Goal: Task Accomplishment & Management: Complete application form

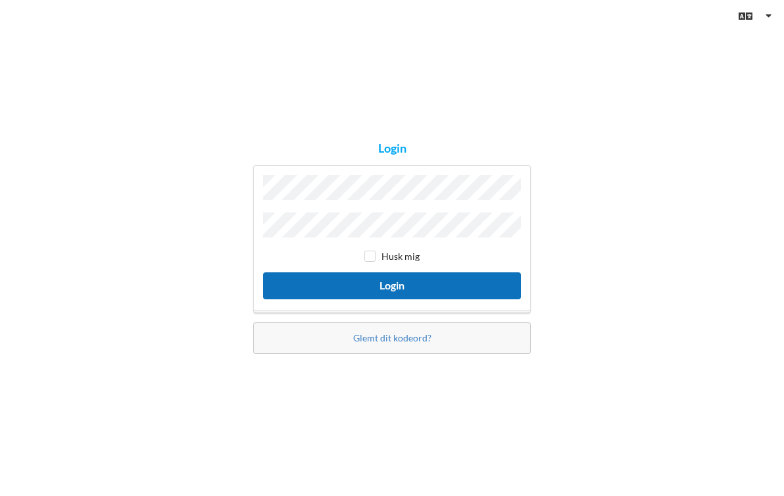
click at [328, 283] on button "Login" at bounding box center [392, 285] width 258 height 27
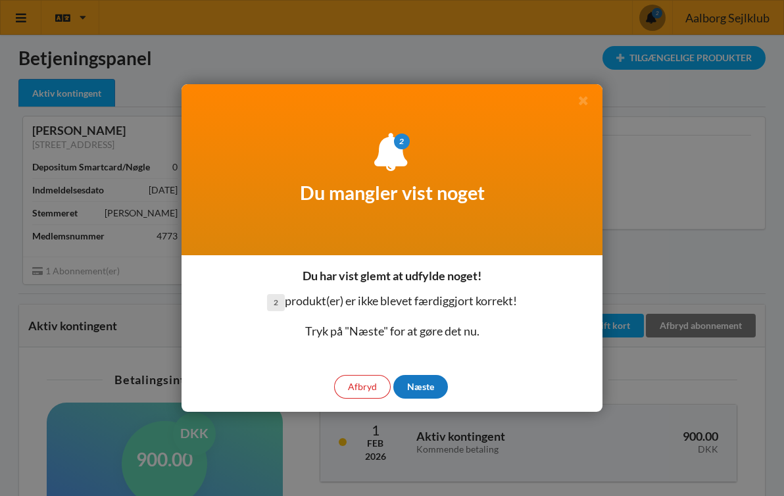
click at [424, 388] on div "Næste" at bounding box center [420, 387] width 55 height 24
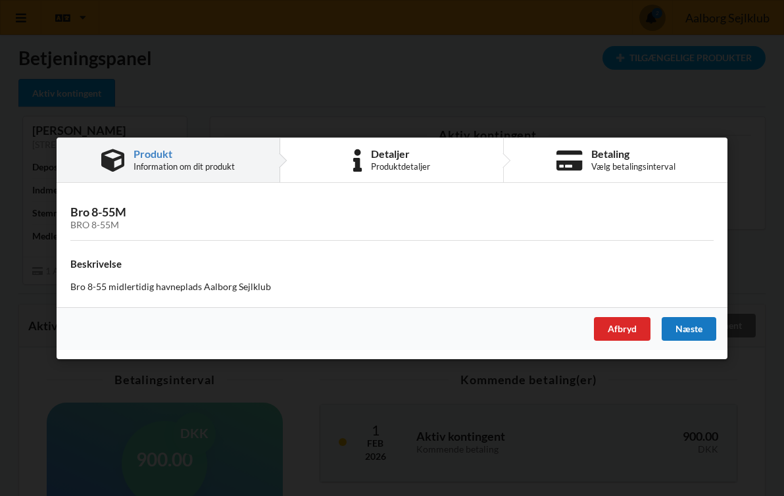
click at [681, 330] on div "Næste" at bounding box center [689, 328] width 55 height 24
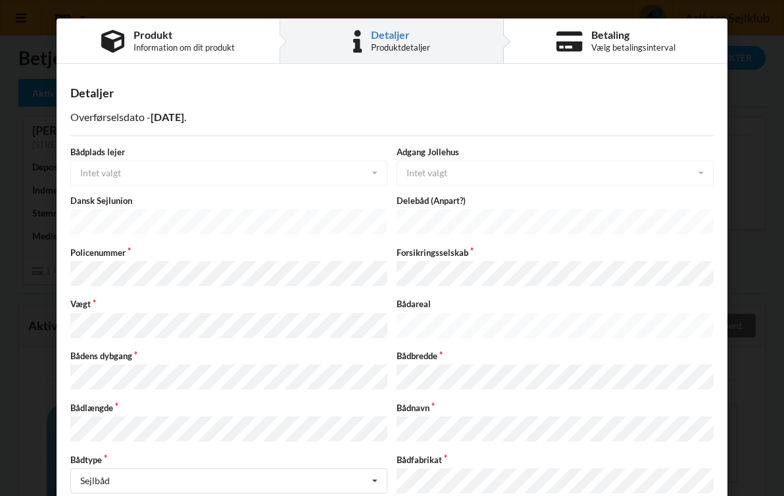
click at [119, 174] on div "Bådplads lejer Intet valgt Intet valgt Ja Nej" at bounding box center [229, 165] width 326 height 39
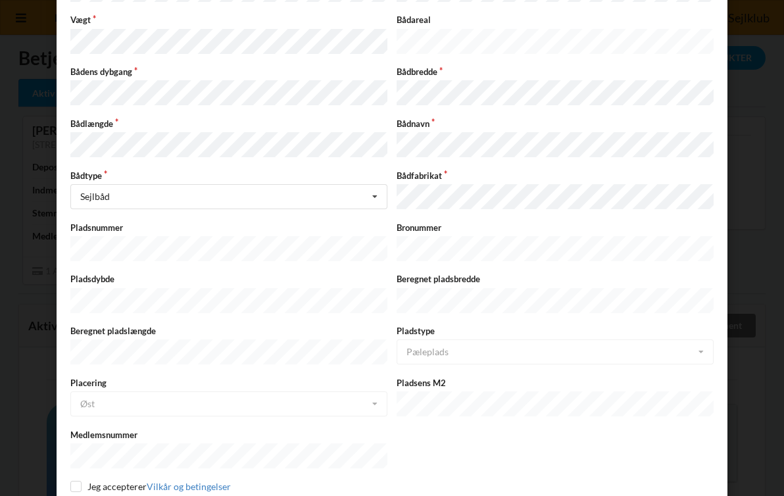
scroll to position [314, 0]
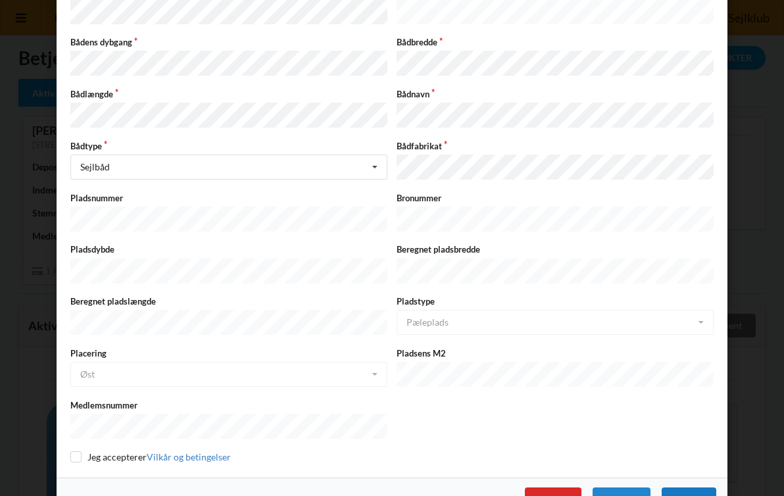
click at [693, 487] on div "Næste" at bounding box center [689, 499] width 55 height 24
click at [71, 451] on input "checkbox" at bounding box center [75, 456] width 11 height 11
checkbox input "true"
click at [694, 487] on div "Næste" at bounding box center [689, 499] width 55 height 24
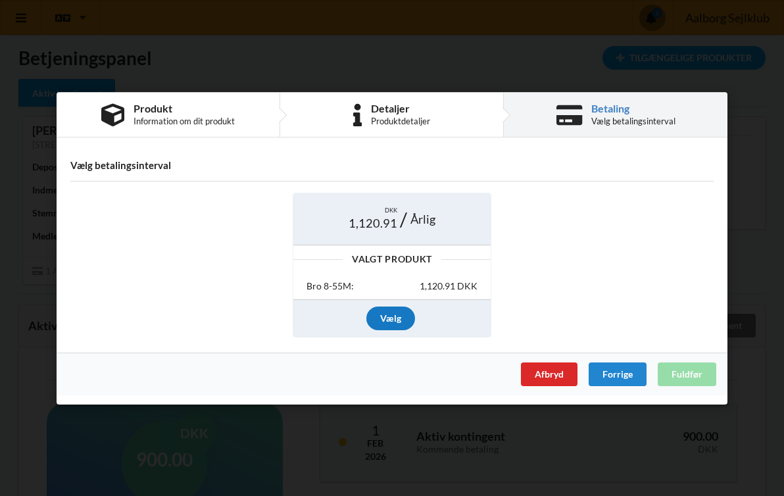
click at [401, 324] on div "Vælg" at bounding box center [390, 319] width 49 height 24
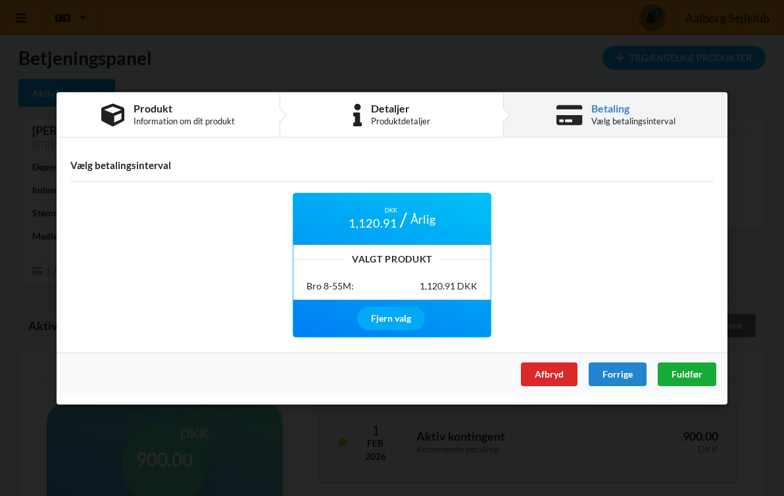
click at [688, 375] on span "Fuldfør" at bounding box center [687, 373] width 31 height 11
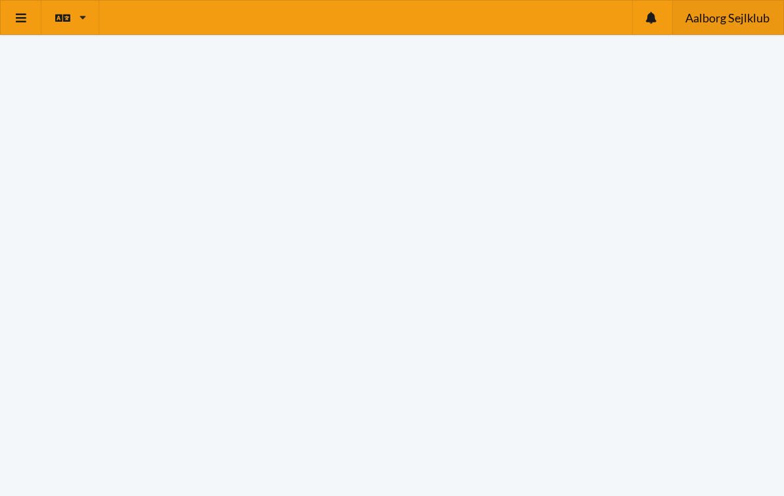
click at [709, 32] on div "Aalborg Sejlklub" at bounding box center [727, 18] width 111 height 34
click at [712, 14] on span "Aalborg Sejlklub" at bounding box center [727, 18] width 84 height 12
click at [701, 24] on span "Aalborg Sejlklub" at bounding box center [727, 18] width 84 height 12
click at [28, 14] on icon at bounding box center [21, 18] width 14 height 12
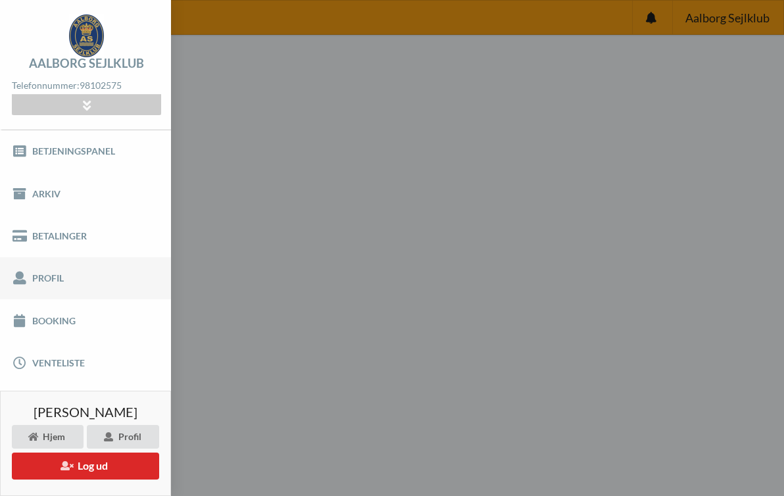
click at [50, 286] on link "Profil" at bounding box center [85, 278] width 171 height 42
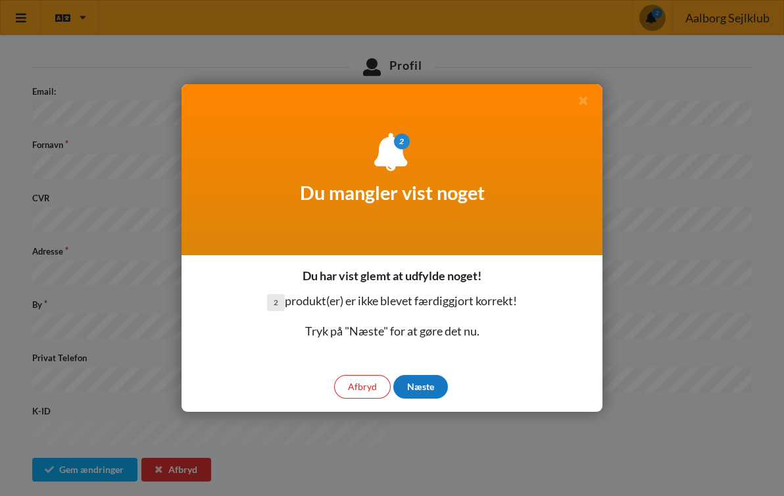
click at [413, 391] on div "Næste" at bounding box center [420, 387] width 55 height 24
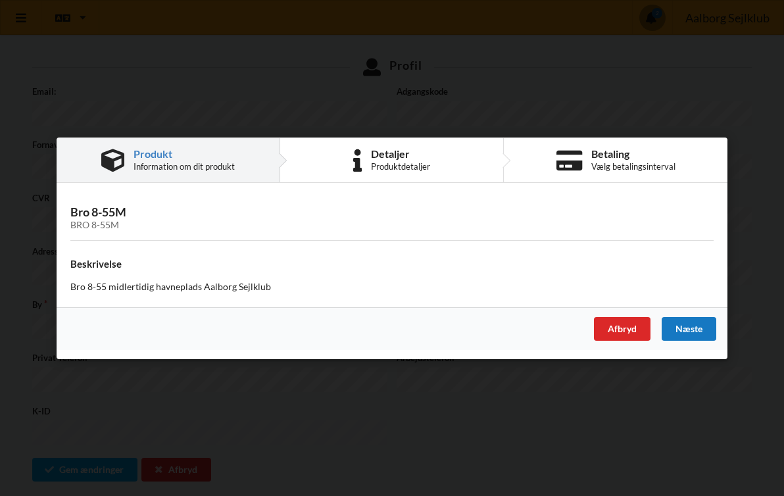
click at [698, 328] on div "Næste" at bounding box center [689, 328] width 55 height 24
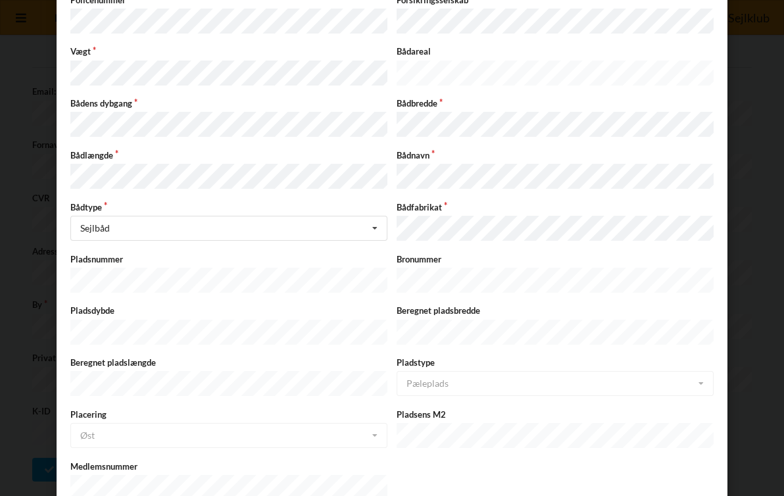
scroll to position [314, 0]
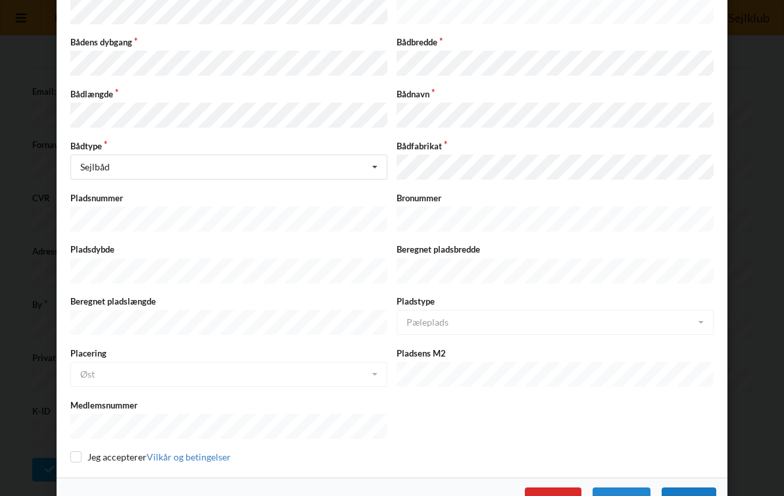
click at [690, 487] on div "Næste" at bounding box center [689, 499] width 55 height 24
click at [70, 451] on input "checkbox" at bounding box center [75, 456] width 11 height 11
checkbox input "true"
click at [683, 487] on div "Næste" at bounding box center [689, 499] width 55 height 24
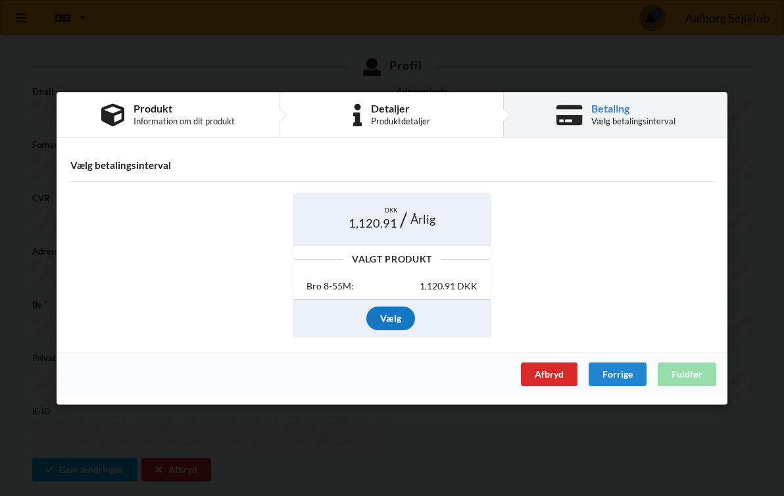
click at [393, 316] on div "Vælg" at bounding box center [390, 319] width 49 height 24
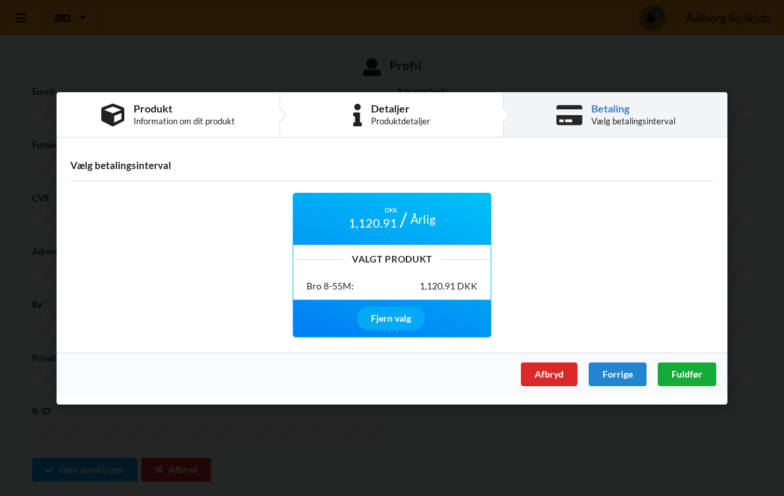
click at [693, 376] on span "Fuldfør" at bounding box center [687, 373] width 31 height 11
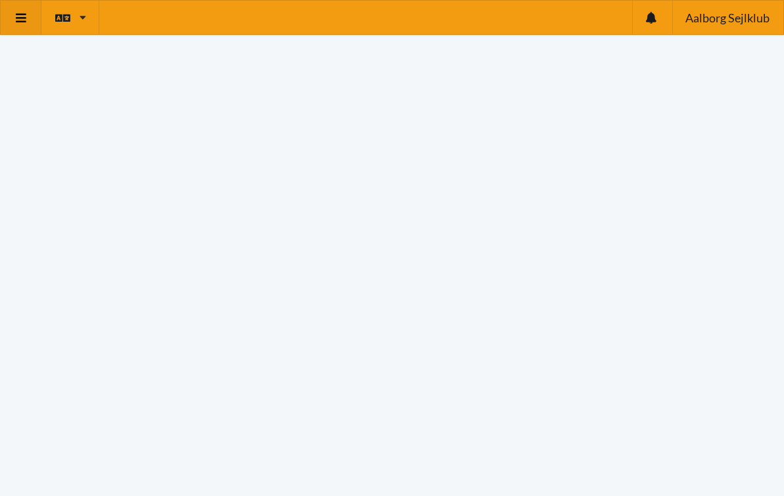
click at [19, 6] on link at bounding box center [21, 18] width 41 height 34
